Goal: Task Accomplishment & Management: Use online tool/utility

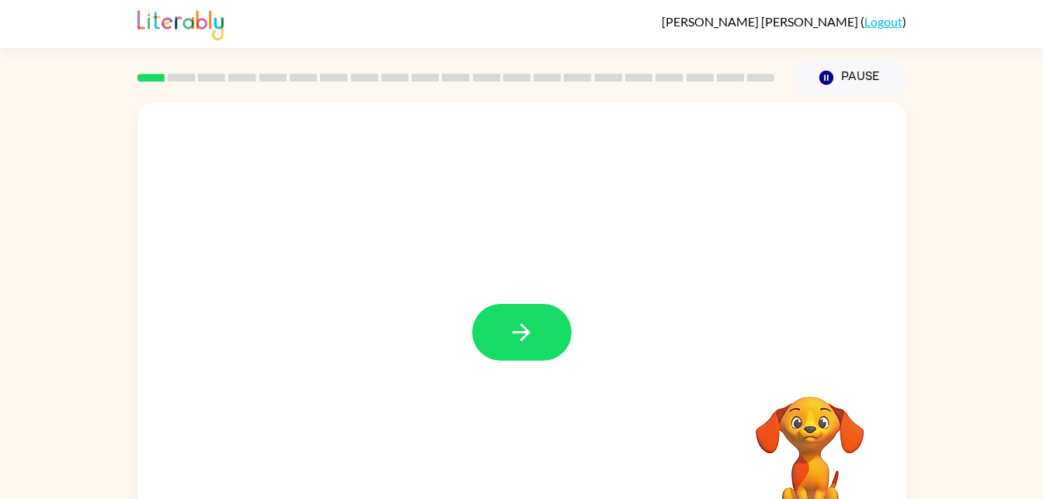
click at [583, 350] on div at bounding box center [522, 325] width 769 height 444
click at [510, 331] on icon "button" at bounding box center [521, 332] width 27 height 27
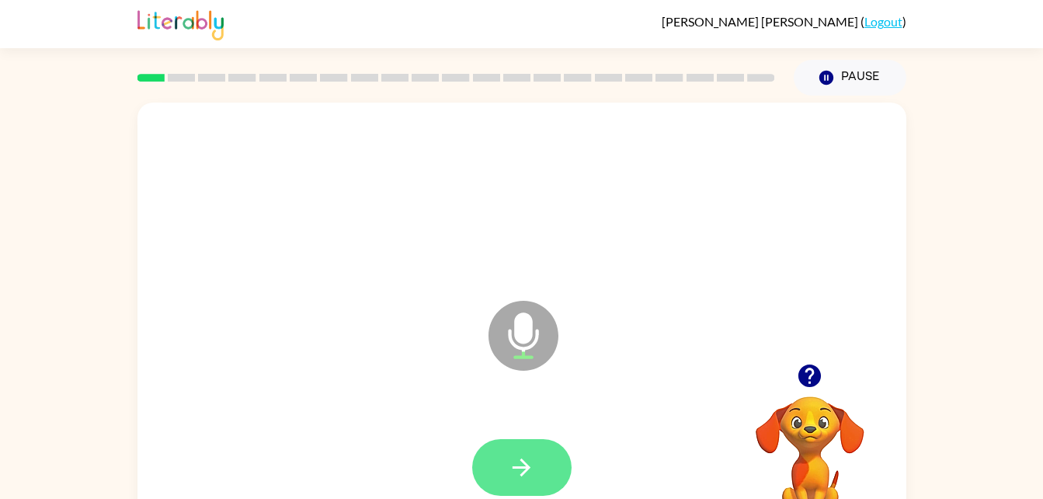
click at [521, 472] on icon "button" at bounding box center [521, 467] width 27 height 27
click at [501, 486] on button "button" at bounding box center [521, 467] width 99 height 57
click at [549, 456] on button "button" at bounding box center [521, 467] width 99 height 57
click at [510, 472] on icon "button" at bounding box center [521, 467] width 27 height 27
click at [508, 466] on icon "button" at bounding box center [521, 467] width 27 height 27
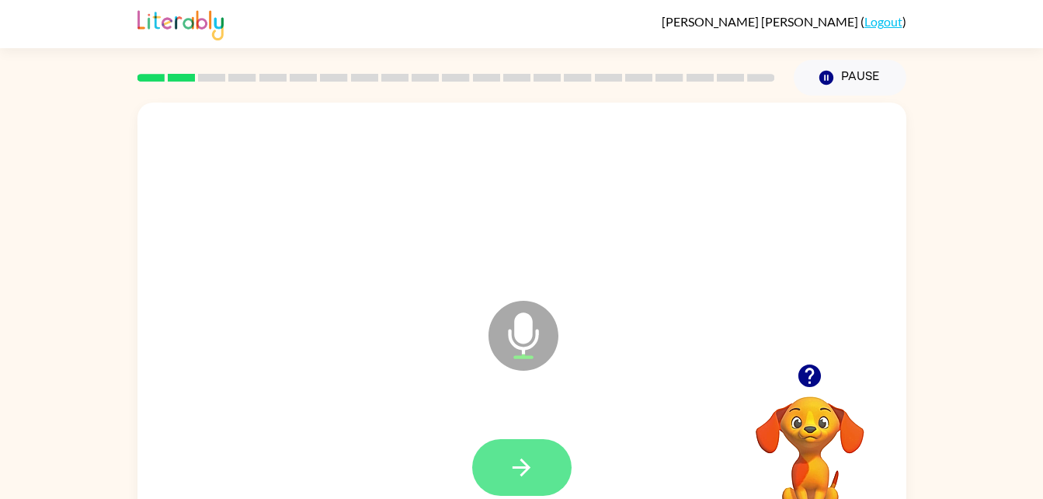
click at [542, 462] on button "button" at bounding box center [521, 467] width 99 height 57
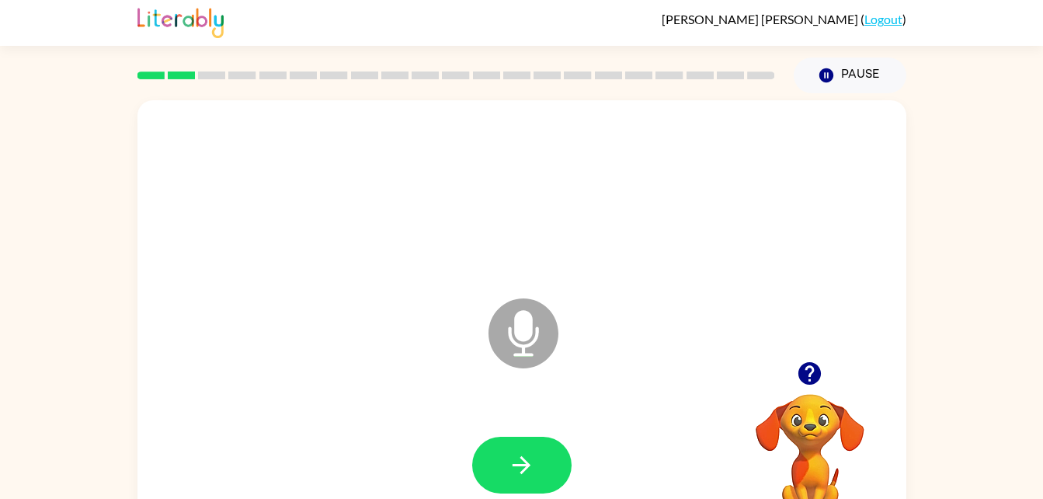
scroll to position [9, 0]
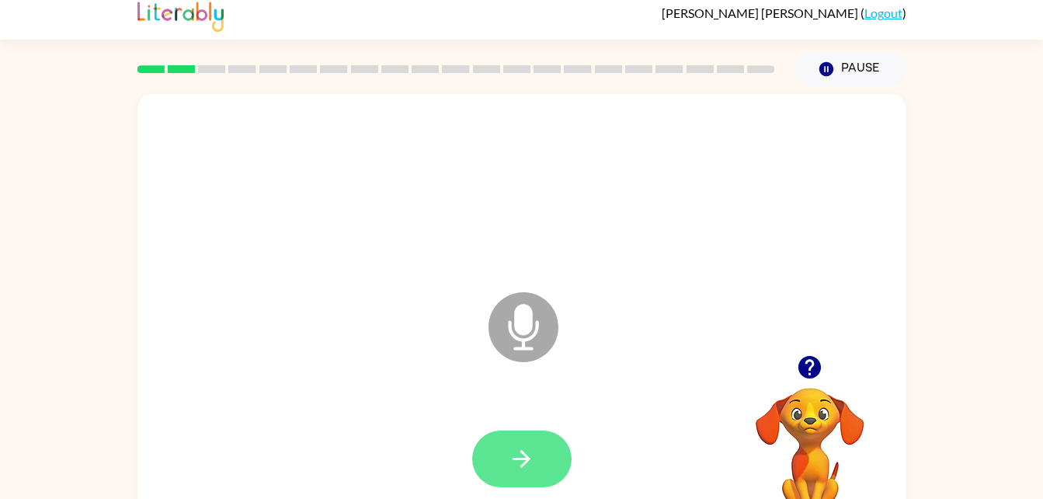
click at [524, 441] on button "button" at bounding box center [521, 458] width 99 height 57
click at [531, 461] on icon "button" at bounding box center [521, 458] width 27 height 27
click at [505, 443] on button "button" at bounding box center [521, 458] width 99 height 57
click at [531, 452] on icon "button" at bounding box center [521, 458] width 27 height 27
click at [541, 437] on button "button" at bounding box center [521, 458] width 99 height 57
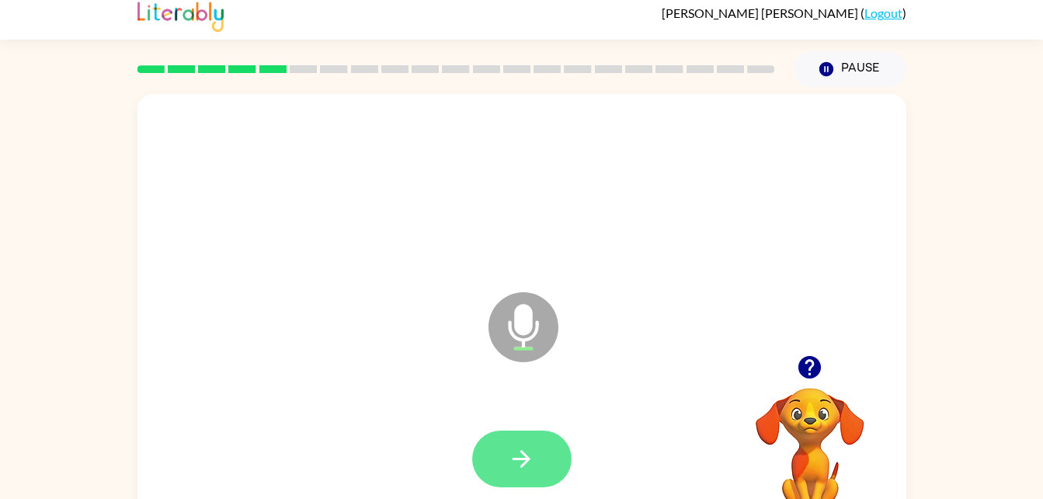
click at [534, 449] on icon "button" at bounding box center [521, 458] width 27 height 27
click at [549, 450] on button "button" at bounding box center [521, 458] width 99 height 57
click at [550, 467] on button "button" at bounding box center [521, 458] width 99 height 57
click at [521, 422] on div at bounding box center [522, 458] width 738 height 127
click at [531, 455] on icon "button" at bounding box center [521, 458] width 27 height 27
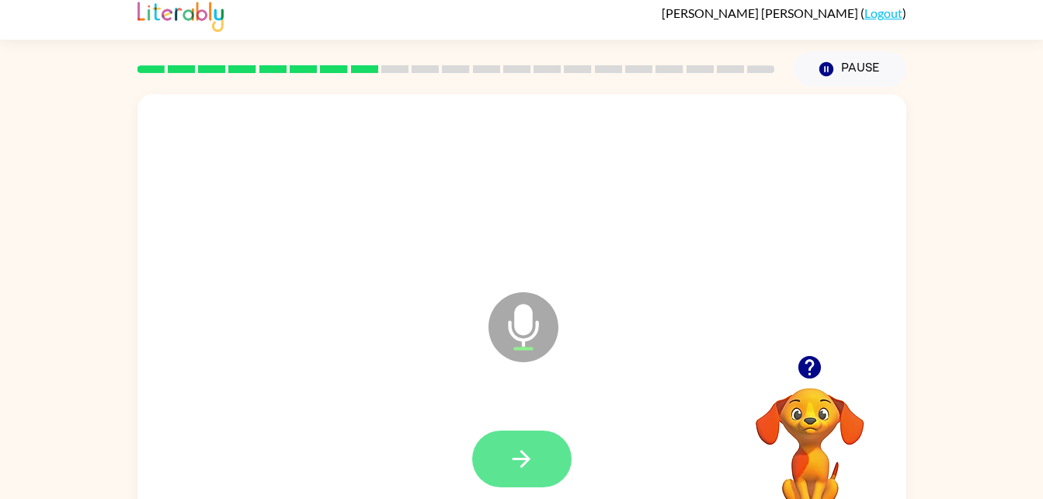
click at [541, 451] on button "button" at bounding box center [521, 458] width 99 height 57
click at [550, 447] on button "button" at bounding box center [521, 458] width 99 height 57
click at [790, 420] on video "Your browser must support playing .mp4 files to use Literably. Please try using…" at bounding box center [810, 441] width 155 height 155
click at [824, 422] on video "Your browser must support playing .mp4 files to use Literably. Please try using…" at bounding box center [810, 441] width 155 height 155
click at [808, 375] on icon "button" at bounding box center [810, 367] width 23 height 23
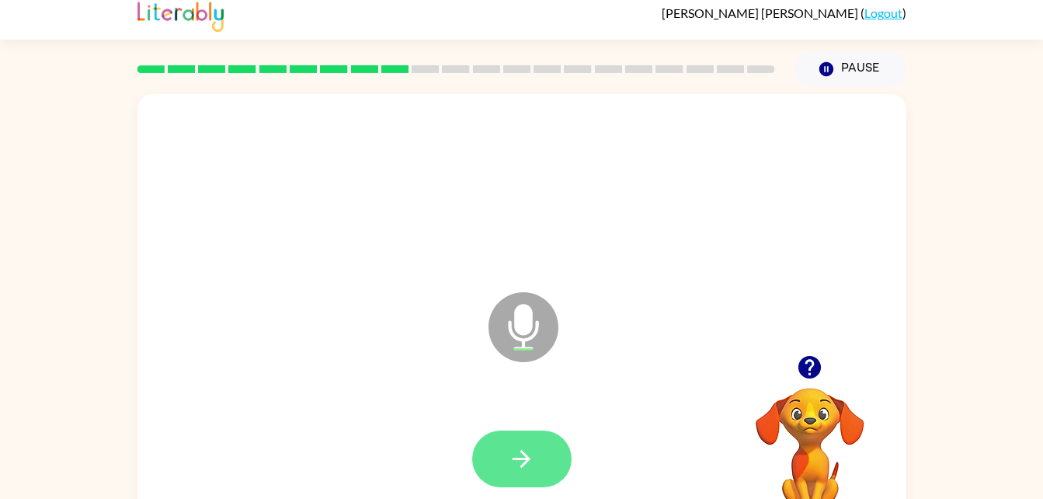
click at [518, 479] on button "button" at bounding box center [521, 458] width 99 height 57
click at [528, 442] on button "button" at bounding box center [521, 458] width 99 height 57
click at [812, 374] on icon "button" at bounding box center [810, 367] width 23 height 23
click at [550, 443] on button "button" at bounding box center [521, 458] width 99 height 57
click at [554, 455] on button "button" at bounding box center [521, 458] width 99 height 57
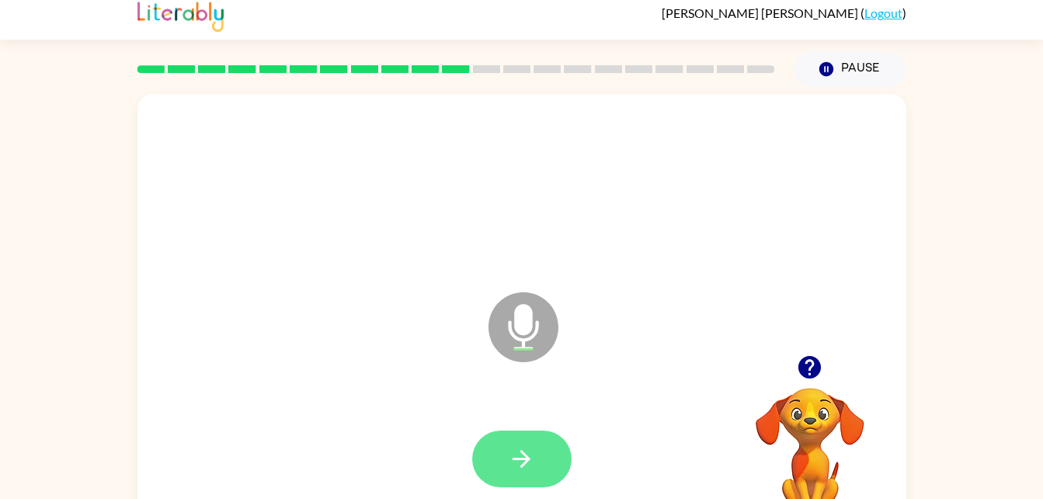
click at [531, 456] on icon "button" at bounding box center [521, 458] width 27 height 27
click at [532, 459] on icon "button" at bounding box center [521, 458] width 27 height 27
click at [544, 442] on button "button" at bounding box center [521, 458] width 99 height 57
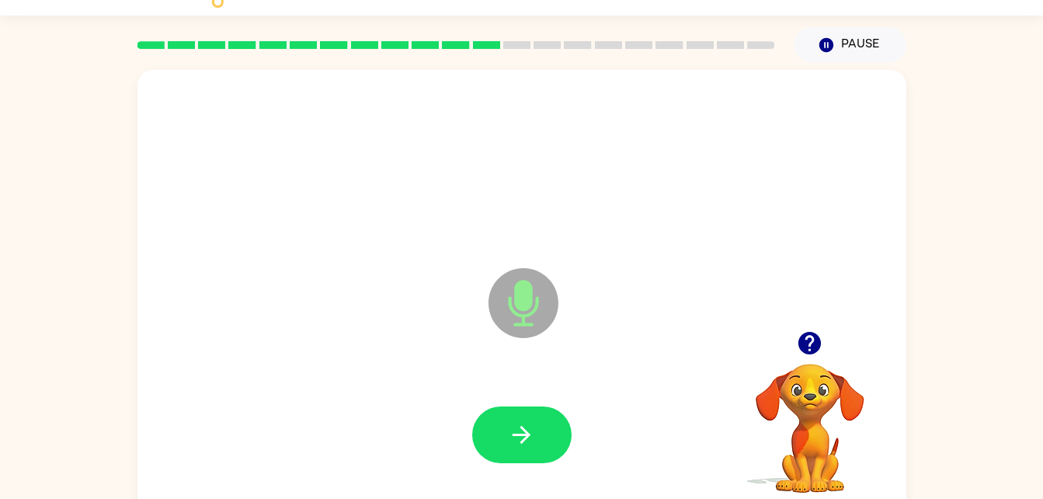
scroll to position [47, 0]
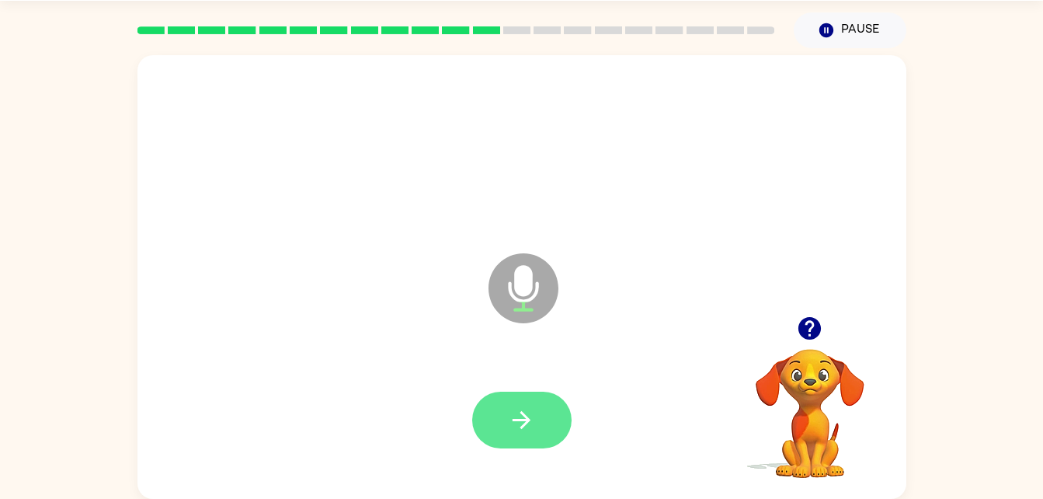
click at [568, 416] on button "button" at bounding box center [521, 420] width 99 height 57
click at [540, 426] on button "button" at bounding box center [521, 420] width 99 height 57
click at [554, 416] on button "button" at bounding box center [521, 420] width 99 height 57
click at [539, 416] on button "button" at bounding box center [521, 420] width 99 height 57
click at [542, 420] on button "button" at bounding box center [521, 420] width 99 height 57
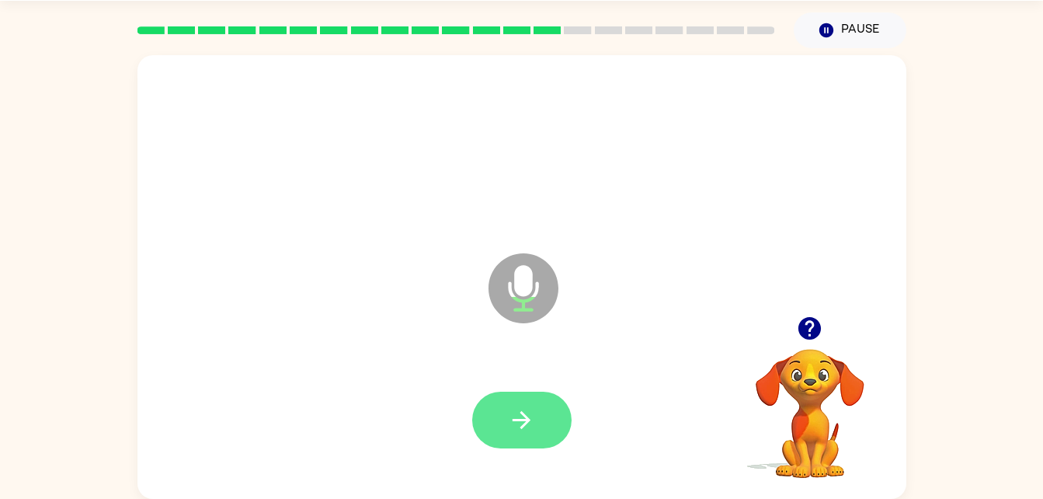
click at [538, 402] on button "button" at bounding box center [521, 420] width 99 height 57
click at [538, 442] on button "button" at bounding box center [521, 420] width 99 height 57
click at [562, 420] on button "button" at bounding box center [521, 420] width 99 height 57
click at [530, 417] on icon "button" at bounding box center [521, 419] width 27 height 27
click at [568, 430] on button "button" at bounding box center [521, 420] width 99 height 57
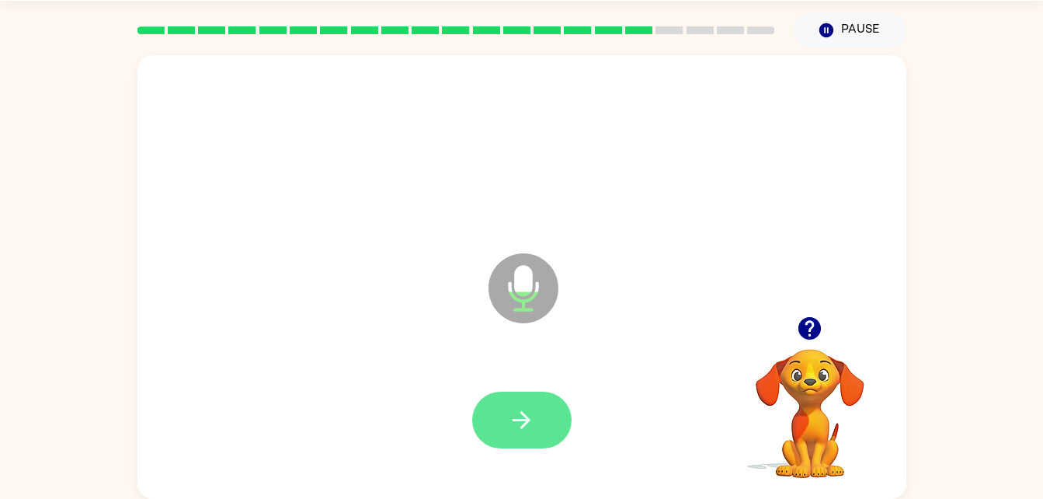
click at [507, 420] on button "button" at bounding box center [521, 420] width 99 height 57
click at [815, 333] on icon "button" at bounding box center [810, 328] width 23 height 23
click at [524, 423] on icon "button" at bounding box center [521, 419] width 27 height 27
click at [536, 421] on button "button" at bounding box center [521, 420] width 99 height 57
click at [538, 420] on button "button" at bounding box center [521, 420] width 99 height 57
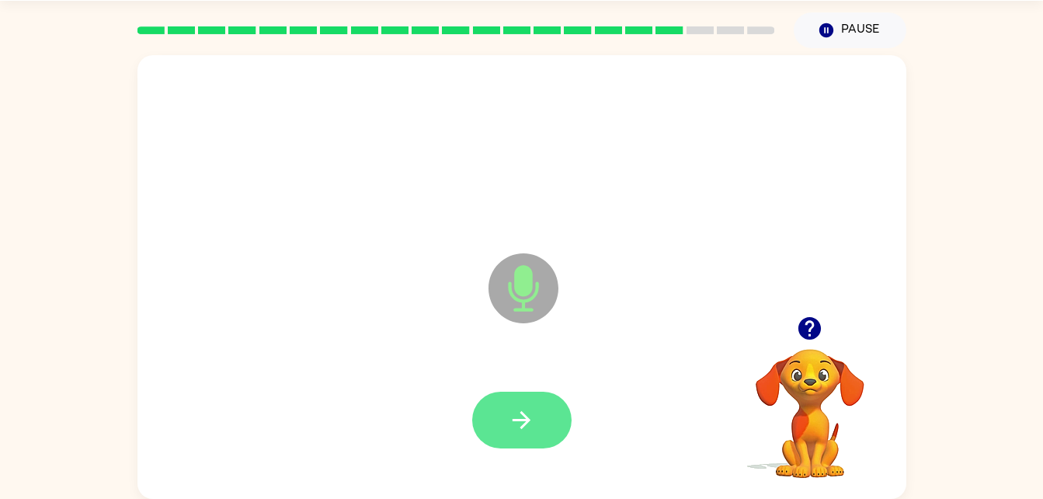
click at [521, 420] on icon "button" at bounding box center [522, 420] width 18 height 18
click at [523, 408] on icon "button" at bounding box center [521, 419] width 27 height 27
click at [549, 420] on button "button" at bounding box center [521, 420] width 99 height 57
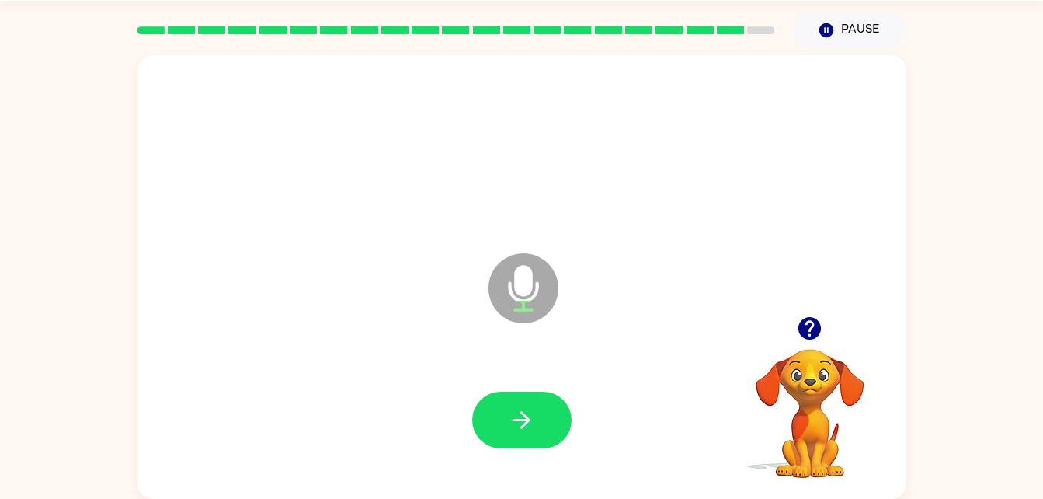
click at [837, 351] on video "Your browser must support playing .mp4 files to use Literably. Please try using…" at bounding box center [810, 402] width 155 height 155
click at [808, 322] on icon "button" at bounding box center [809, 328] width 27 height 27
click at [525, 442] on button "button" at bounding box center [521, 420] width 99 height 57
click at [524, 443] on button "button" at bounding box center [521, 420] width 99 height 57
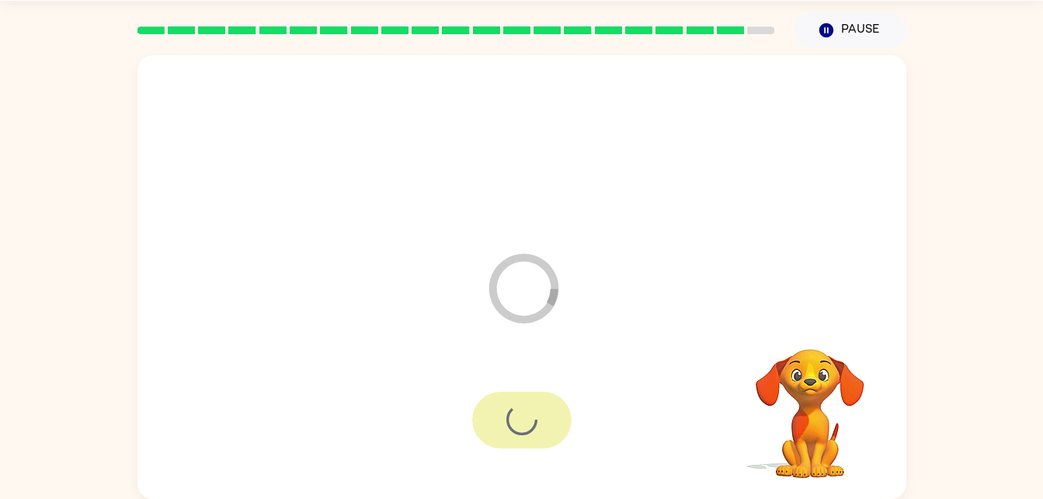
scroll to position [19, 0]
